Goal: Navigation & Orientation: Understand site structure

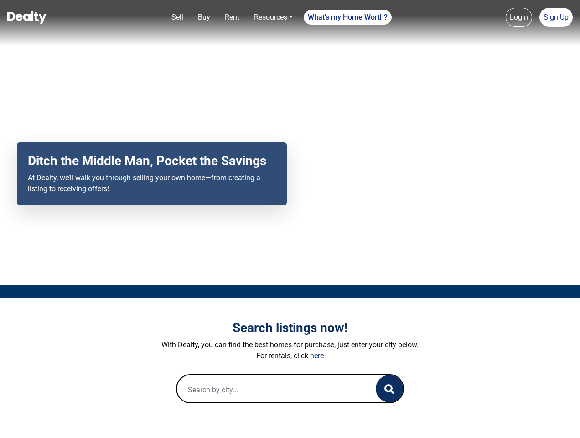
click at [290, 219] on div "Your browser does not support the video tag. Ditch the Middle Man, Pocket the S…" at bounding box center [290, 142] width 580 height 285
click at [177, 17] on link "Sell" at bounding box center [177, 17] width 19 height 18
click at [204, 17] on link "Buy" at bounding box center [204, 17] width 20 height 18
click at [232, 17] on link "Rent" at bounding box center [232, 17] width 22 height 18
click at [273, 17] on link "Resources" at bounding box center [273, 17] width 46 height 18
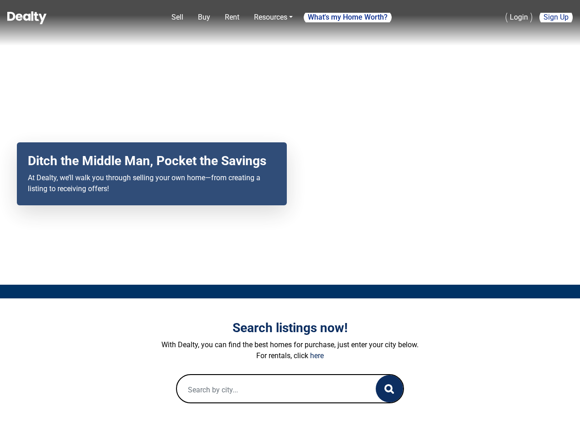
click at [348, 17] on link "What's my Home Worth?" at bounding box center [348, 17] width 88 height 15
click at [519, 17] on link "Login" at bounding box center [519, 17] width 26 height 19
click at [556, 17] on link "Sign Up" at bounding box center [555, 17] width 33 height 19
click at [389, 388] on icon "button" at bounding box center [389, 389] width 10 height 10
